Goal: Task Accomplishment & Management: Manage account settings

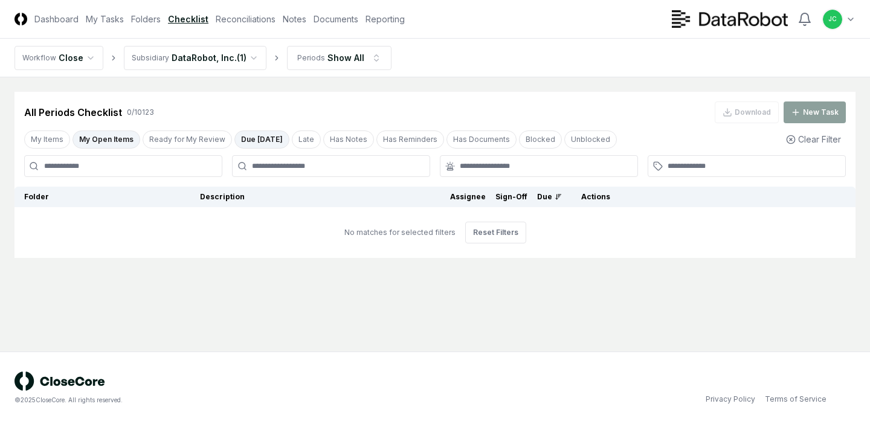
click at [245, 133] on button "Due Today" at bounding box center [262, 140] width 55 height 18
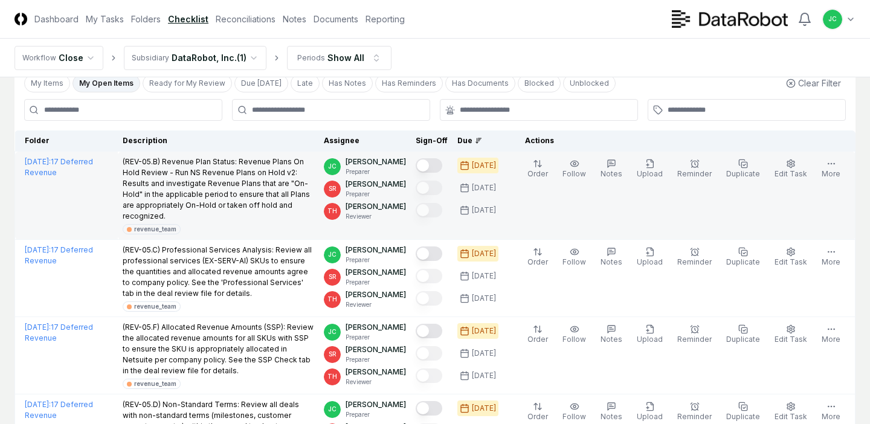
scroll to position [69, 0]
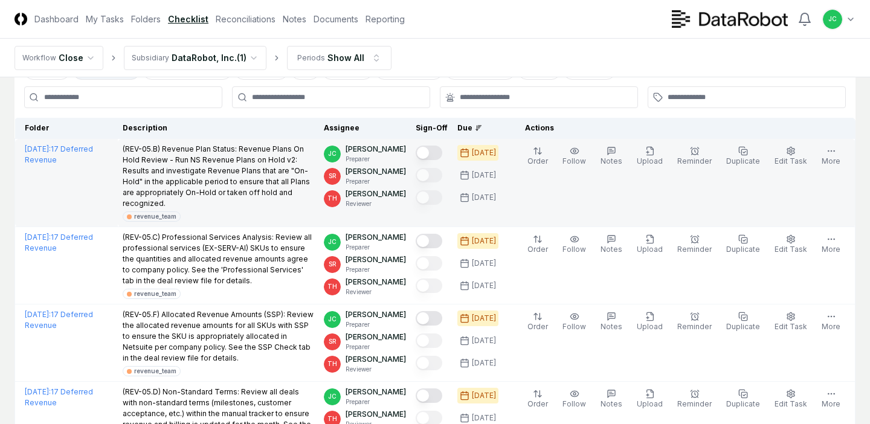
click at [435, 157] on button "Mark complete" at bounding box center [429, 153] width 27 height 15
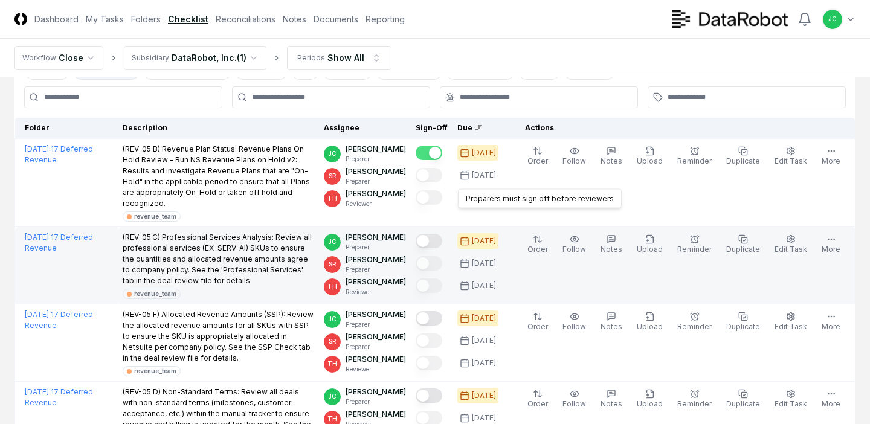
click at [439, 234] on button "Mark complete" at bounding box center [429, 241] width 27 height 15
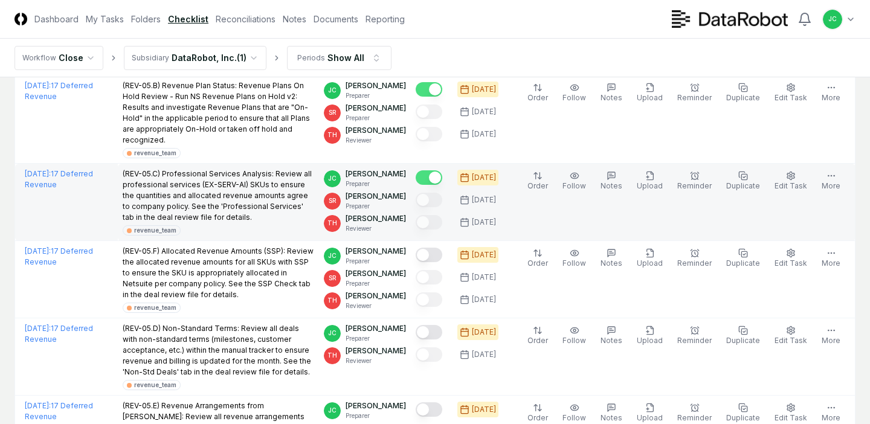
scroll to position [159, 0]
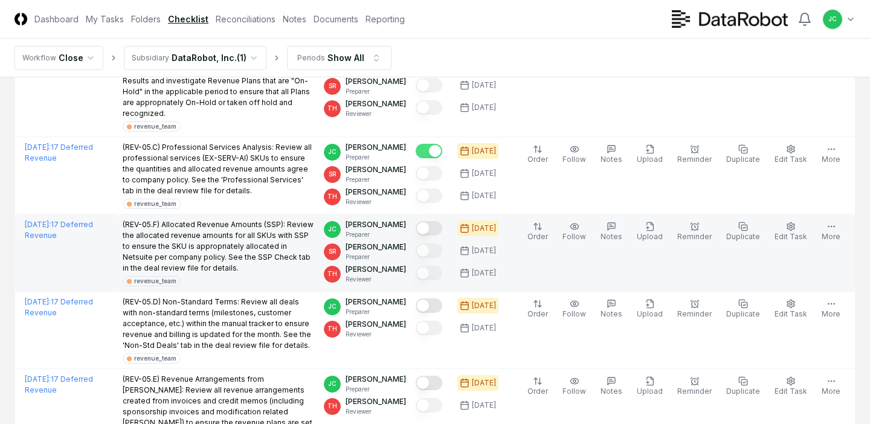
click at [440, 221] on button "Mark complete" at bounding box center [429, 228] width 27 height 15
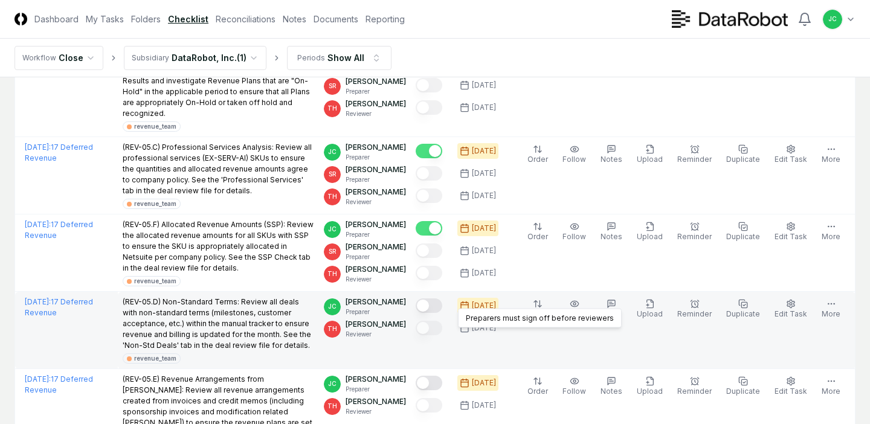
click at [441, 299] on button "Mark complete" at bounding box center [429, 306] width 27 height 15
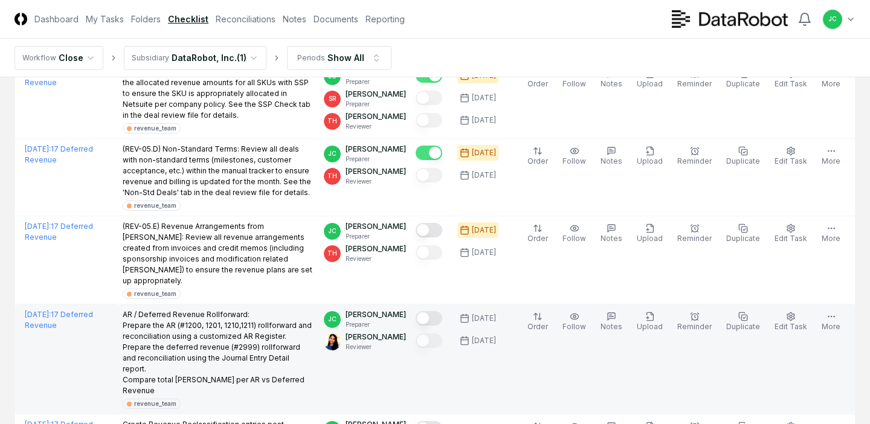
click at [442, 311] on button "Mark complete" at bounding box center [429, 318] width 27 height 15
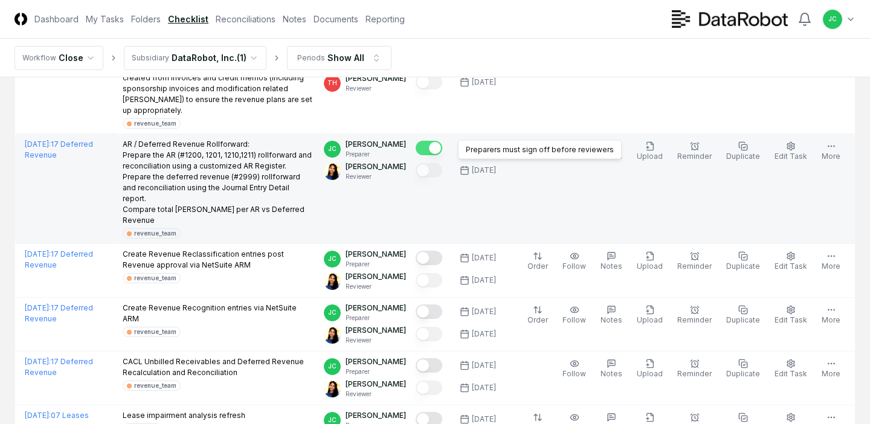
click at [442, 141] on button "Mark complete" at bounding box center [429, 148] width 27 height 15
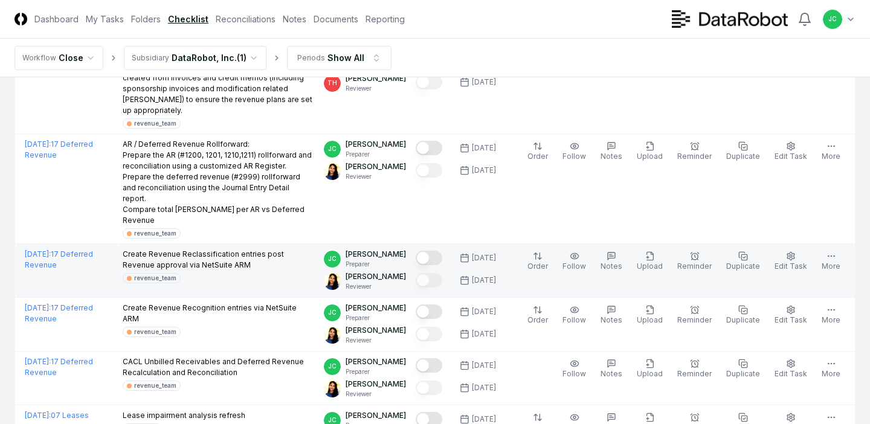
click at [439, 251] on button "Mark complete" at bounding box center [429, 258] width 27 height 15
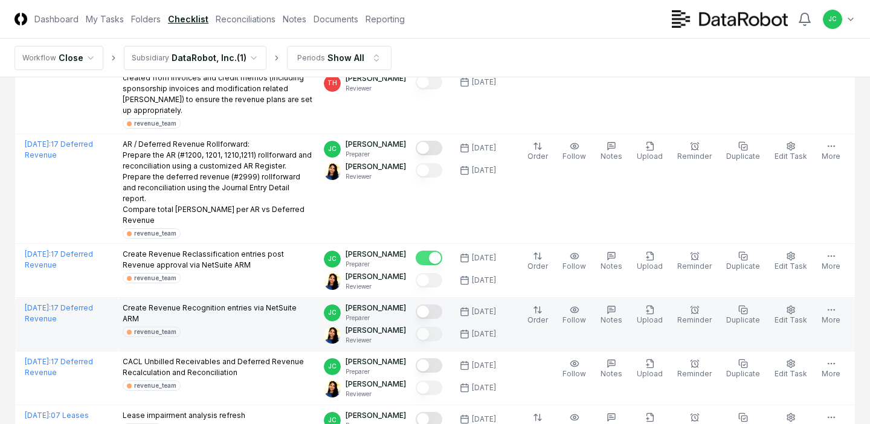
click at [438, 305] on button "Mark complete" at bounding box center [429, 312] width 27 height 15
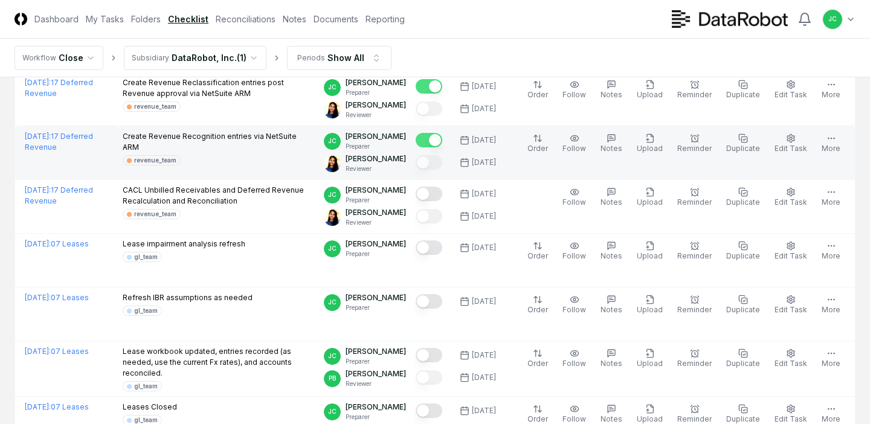
scroll to position [655, 0]
